Goal: Information Seeking & Learning: Understand process/instructions

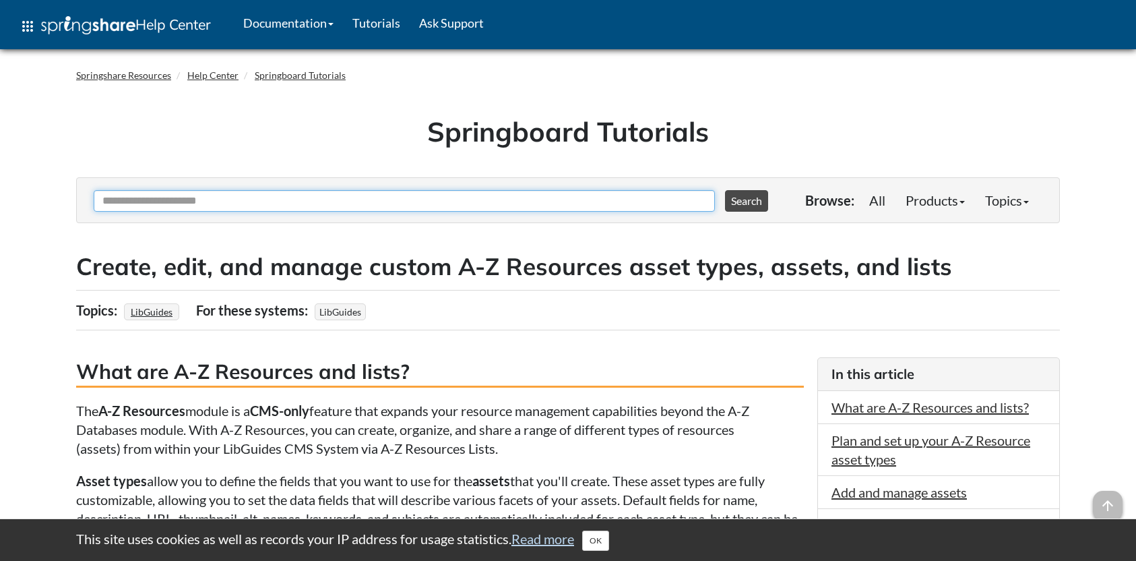
click at [580, 202] on input "Ask Another Question" at bounding box center [404, 201] width 621 height 22
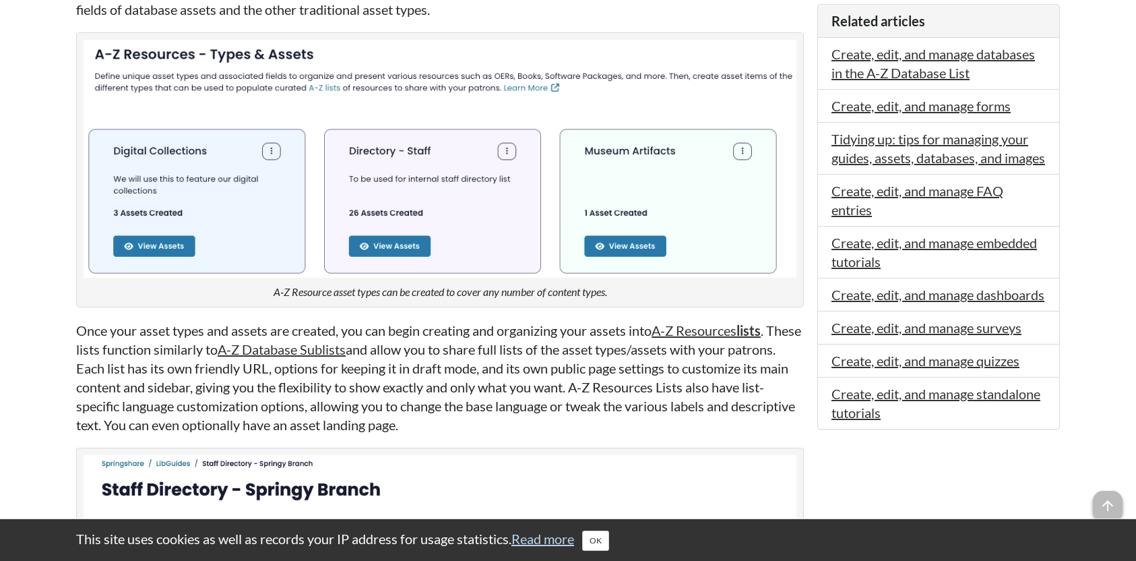
scroll to position [643, 0]
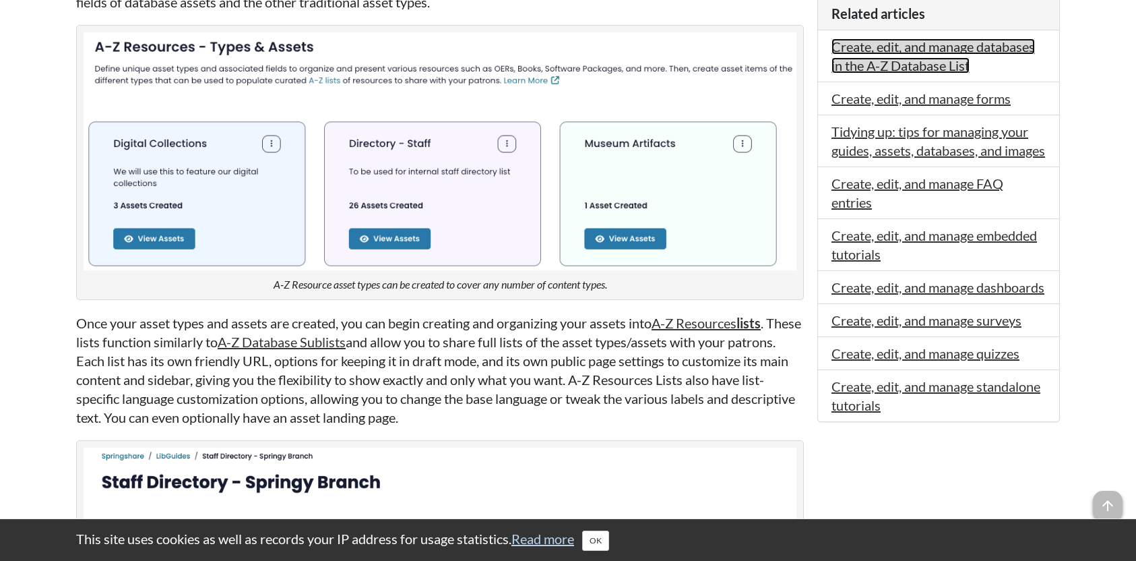
click at [959, 50] on link "Create, edit, and manage databases in the A-Z Database List" at bounding box center [932, 55] width 203 height 35
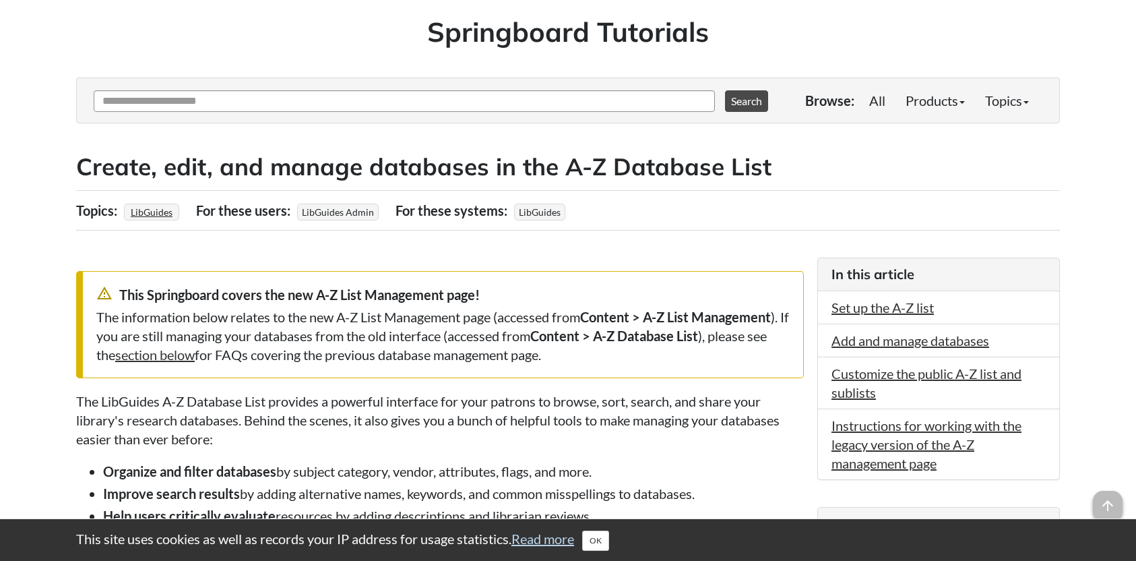
scroll to position [97, 0]
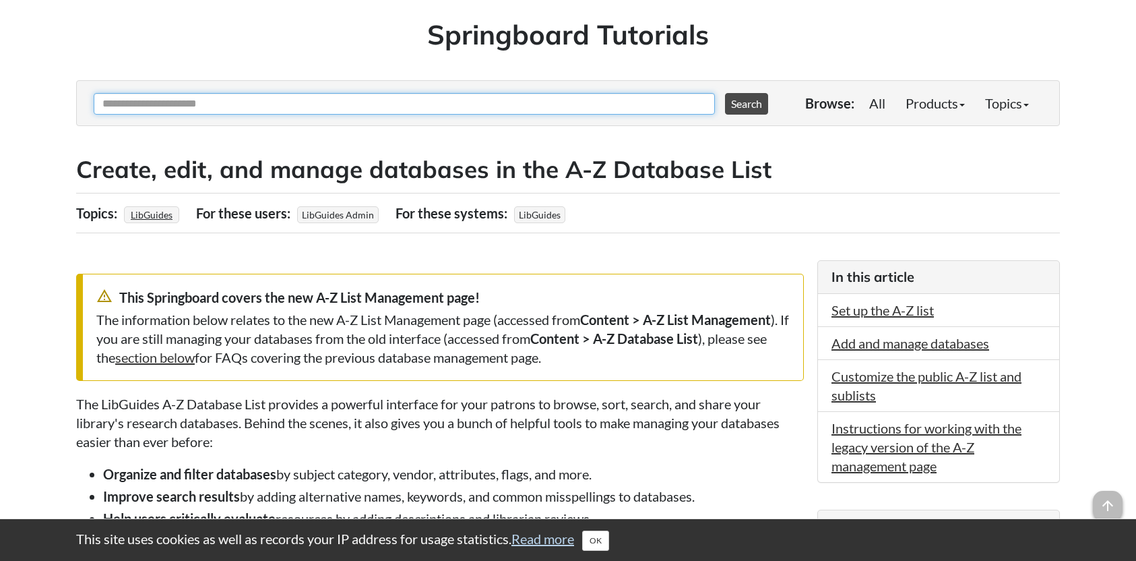
click at [358, 102] on input "Ask Another Question" at bounding box center [404, 104] width 621 height 22
type input "**********"
click at [725, 93] on button "Search" at bounding box center [746, 104] width 43 height 22
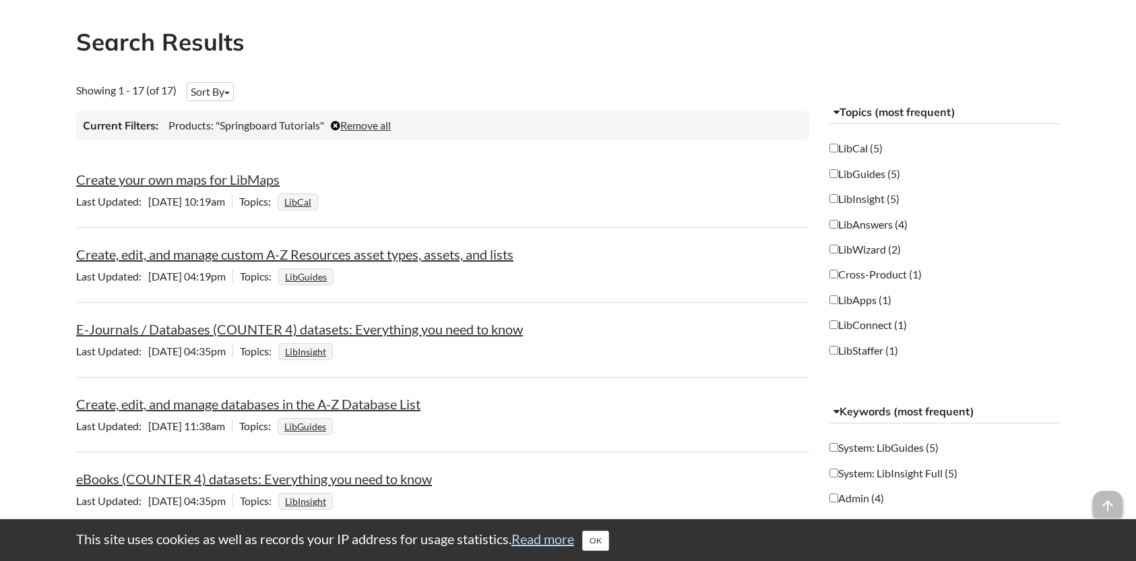
scroll to position [232, 0]
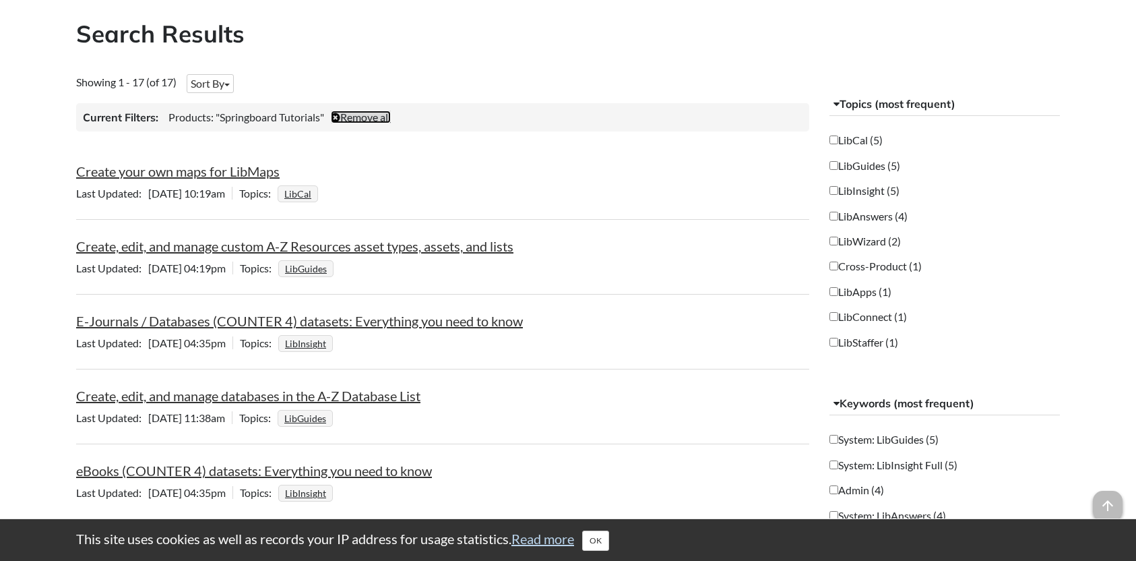
click at [369, 117] on link "Remove all" at bounding box center [361, 116] width 60 height 13
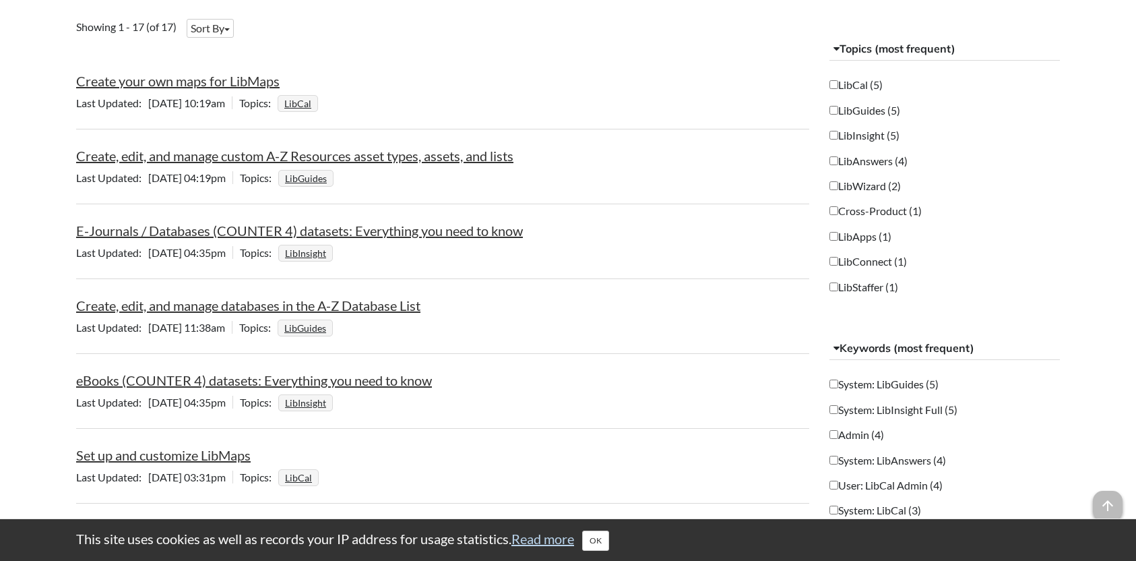
scroll to position [240, 0]
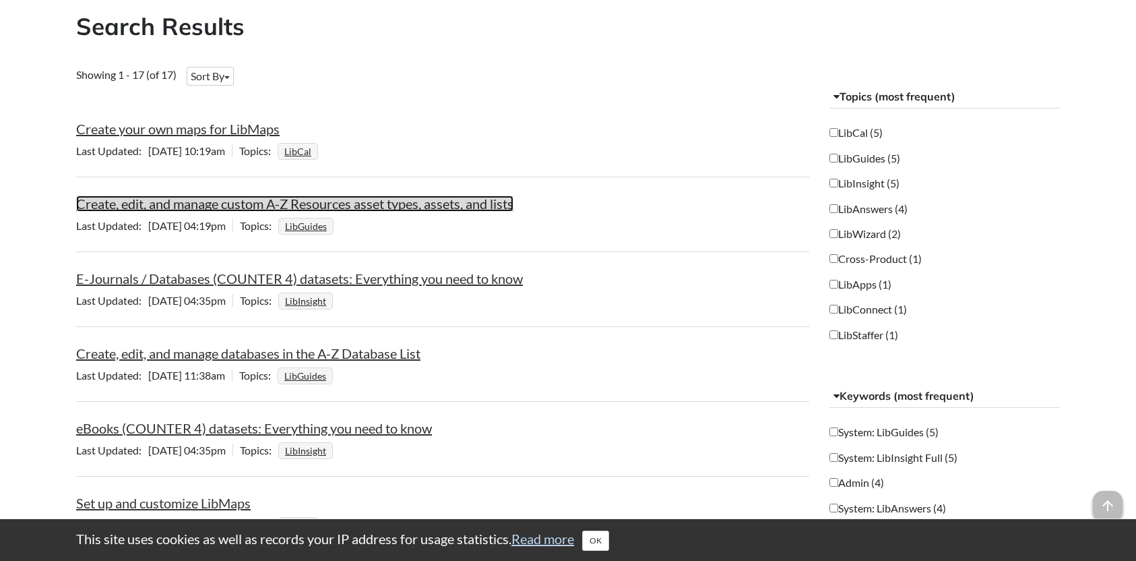
click at [409, 210] on link "Create, edit, and manage custom A-Z Resources asset types, assets, and lists" at bounding box center [294, 203] width 437 height 16
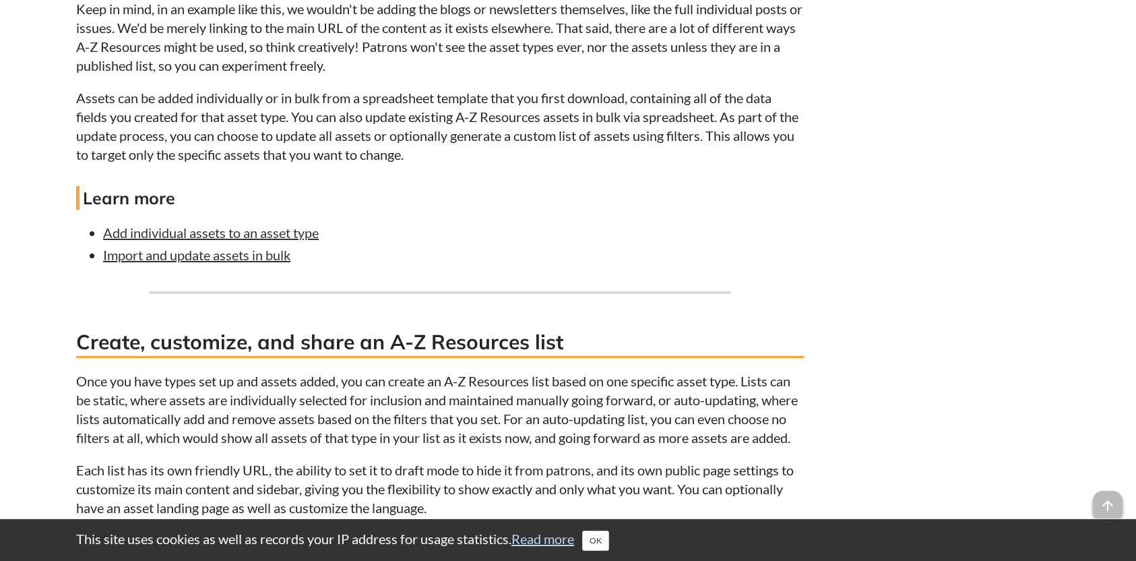
scroll to position [2963, 0]
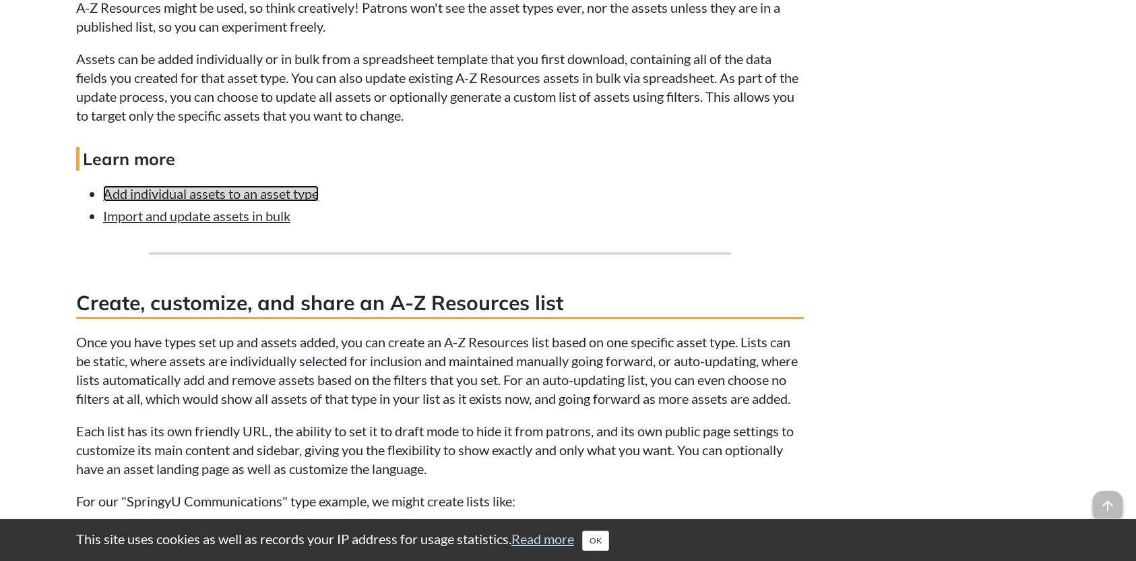
click at [286, 193] on link "Add individual assets to an asset type" at bounding box center [211, 193] width 216 height 16
